Goal: Transaction & Acquisition: Purchase product/service

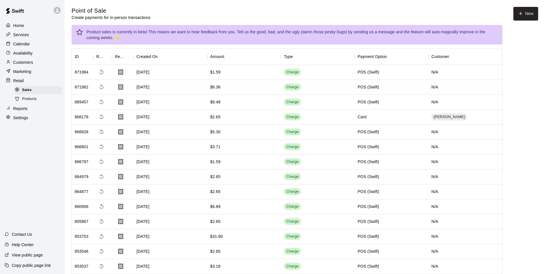
click at [28, 44] on p "Calendar" at bounding box center [21, 44] width 17 height 6
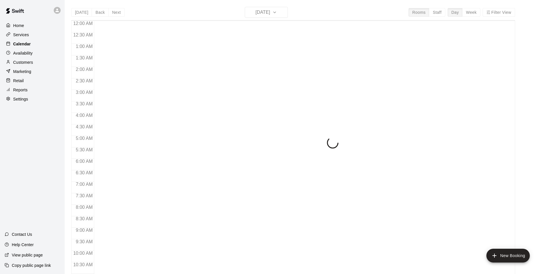
scroll to position [292, 0]
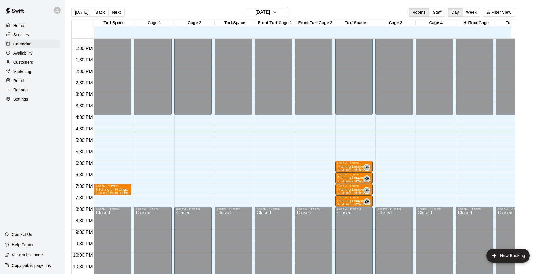
click at [115, 190] on p "Pitching or Hitting" at bounding box center [113, 190] width 34 height 0
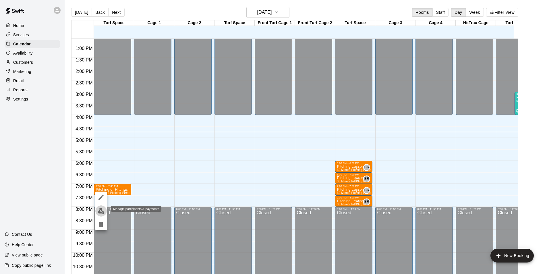
click at [102, 212] on img "edit" at bounding box center [101, 211] width 7 height 7
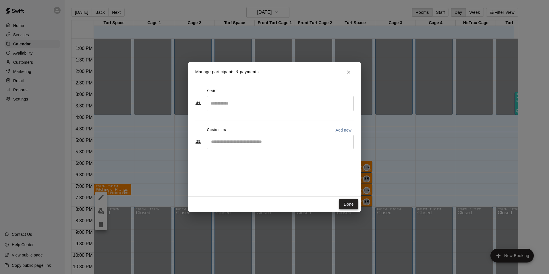
click at [348, 205] on button "Done" at bounding box center [348, 204] width 19 height 11
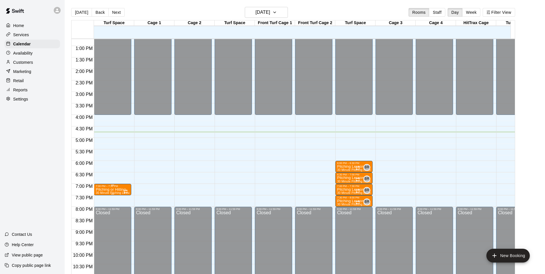
click at [123, 193] on icon "Recurring event" at bounding box center [125, 191] width 5 height 5
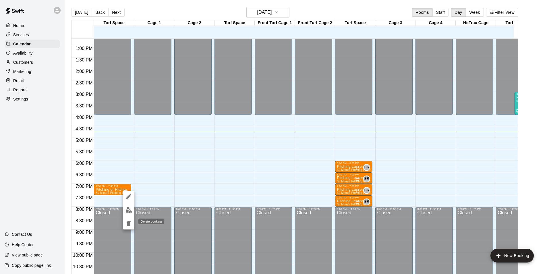
click at [130, 227] on icon "delete" at bounding box center [128, 223] width 7 height 7
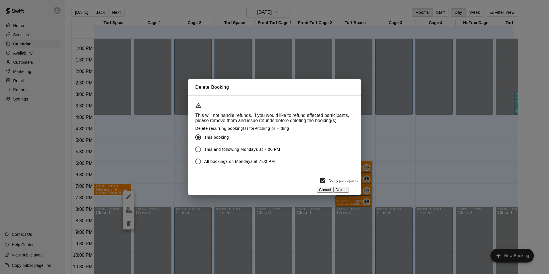
click at [348, 187] on button "Delete" at bounding box center [341, 190] width 16 height 6
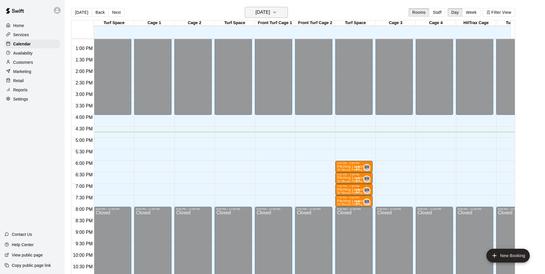
click at [270, 13] on h6 "[DATE]" at bounding box center [262, 12] width 15 height 8
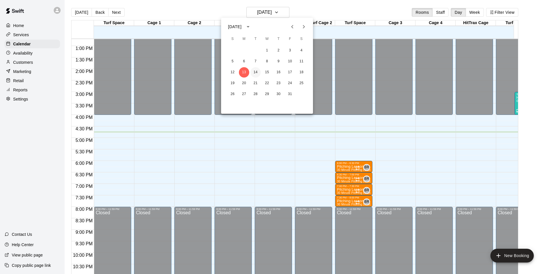
click at [256, 72] on button "14" at bounding box center [255, 72] width 10 height 10
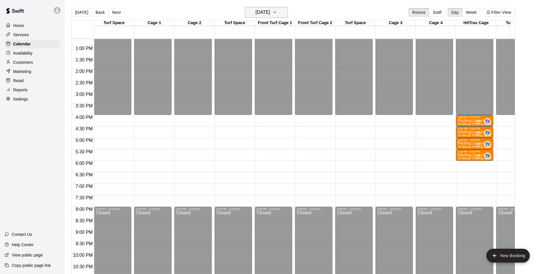
click at [255, 13] on h6 "[DATE]" at bounding box center [262, 12] width 15 height 8
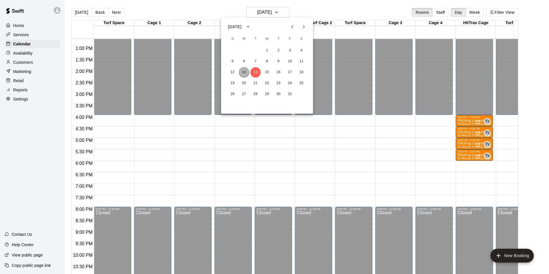
click at [244, 71] on button "13" at bounding box center [244, 72] width 10 height 10
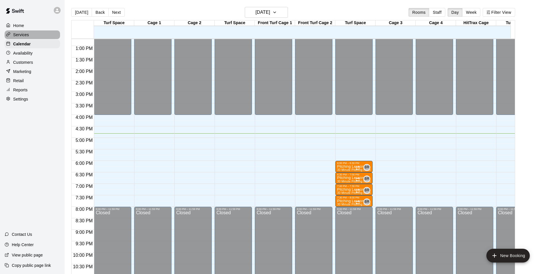
click at [23, 36] on p "Services" at bounding box center [21, 35] width 16 height 6
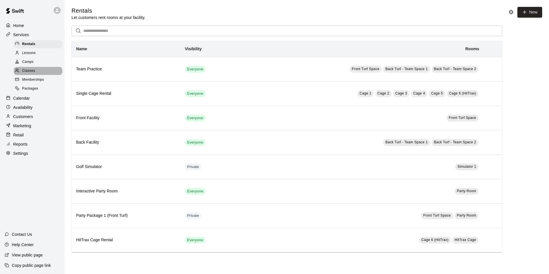
click at [31, 70] on span "Classes" at bounding box center [28, 71] width 13 height 6
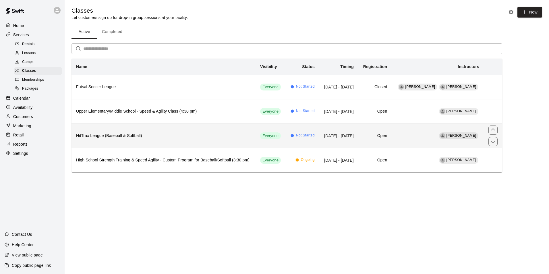
click at [137, 139] on h6 "HitTrax League (Baseball & Softball)" at bounding box center [163, 136] width 175 height 6
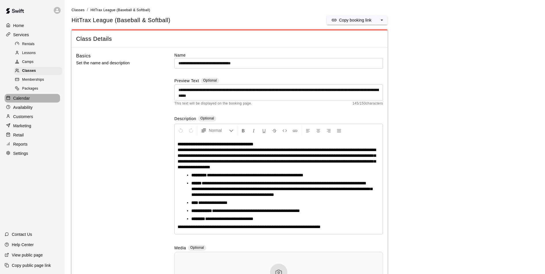
click at [24, 101] on p "Calendar" at bounding box center [21, 98] width 17 height 6
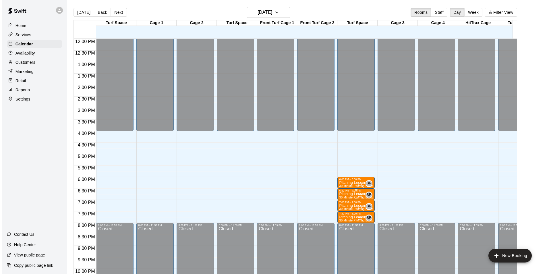
scroll to position [258, 0]
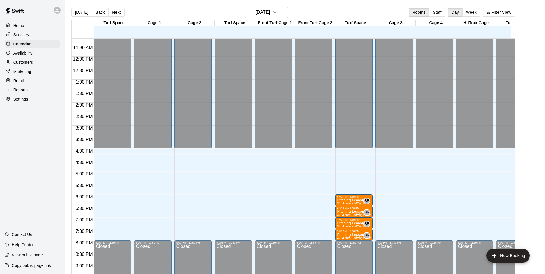
click at [18, 83] on p "Retail" at bounding box center [18, 81] width 11 height 6
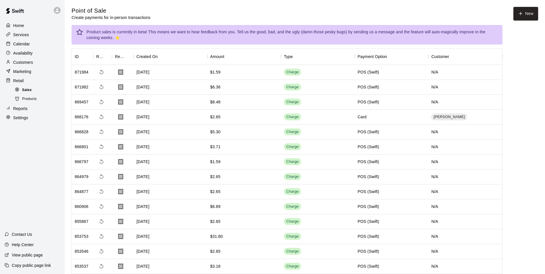
click at [29, 93] on span "Sales" at bounding box center [26, 90] width 9 height 6
click at [526, 16] on button "New" at bounding box center [525, 13] width 25 height 13
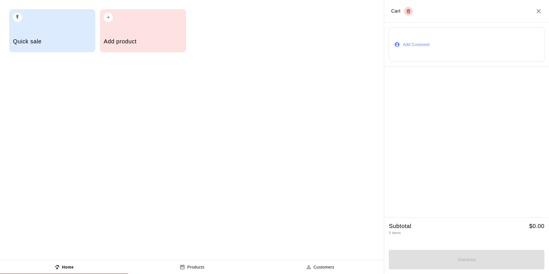
click at [146, 41] on h5 "Add product" at bounding box center [143, 42] width 78 height 8
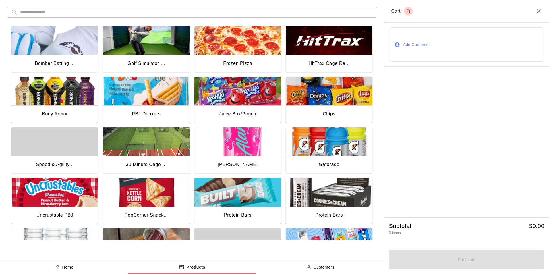
click at [56, 99] on img "button" at bounding box center [54, 91] width 87 height 29
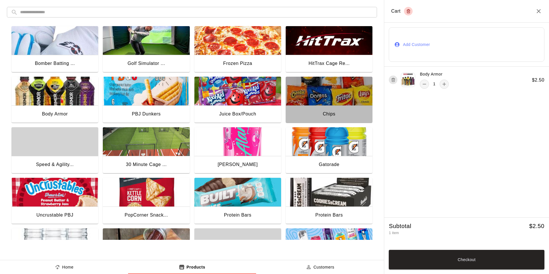
click at [309, 96] on img "button" at bounding box center [329, 91] width 87 height 29
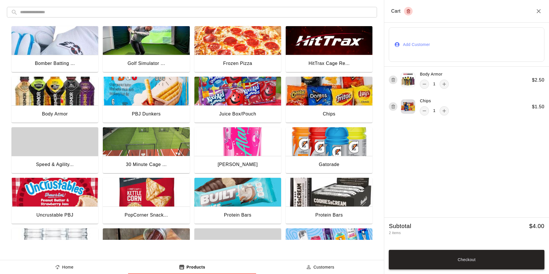
click at [447, 262] on button "Checkout" at bounding box center [467, 260] width 156 height 20
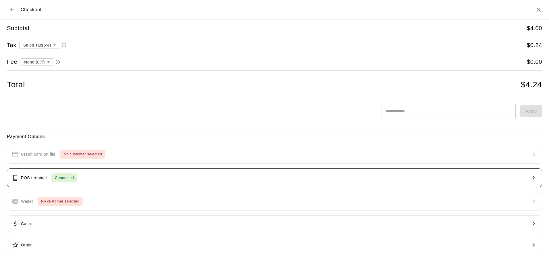
click at [47, 180] on div "POS terminal Connected" at bounding box center [44, 177] width 65 height 9
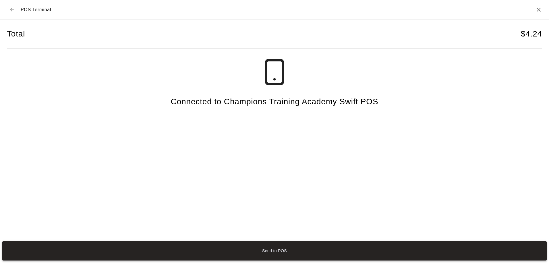
click at [272, 249] on button "Send to POS" at bounding box center [274, 250] width 545 height 19
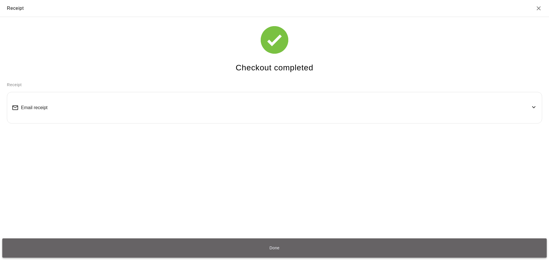
click at [278, 248] on button "Done" at bounding box center [274, 247] width 545 height 19
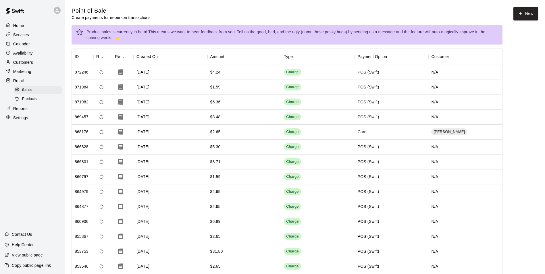
click at [24, 43] on p "Calendar" at bounding box center [21, 44] width 17 height 6
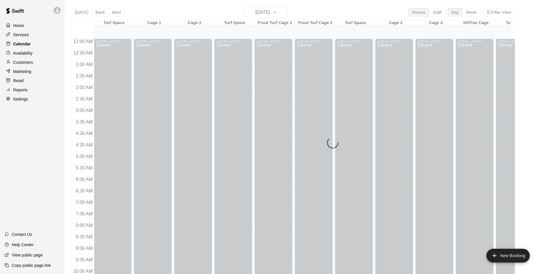
scroll to position [292, 0]
